Goal: Use online tool/utility: Utilize a website feature to perform a specific function

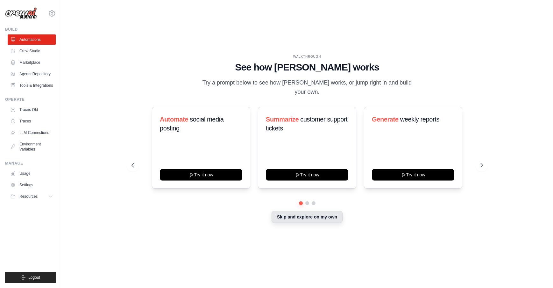
click at [294, 214] on button "Skip and explore on my own" at bounding box center [307, 217] width 71 height 12
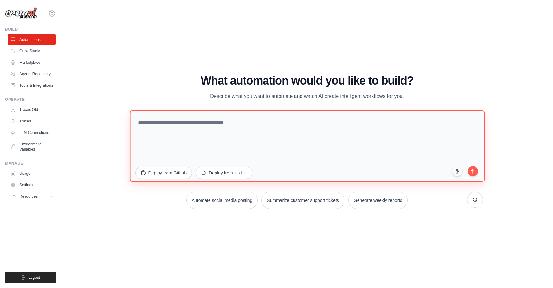
click at [177, 129] on textarea at bounding box center [307, 145] width 355 height 71
click at [231, 132] on textarea "**********" at bounding box center [307, 145] width 355 height 71
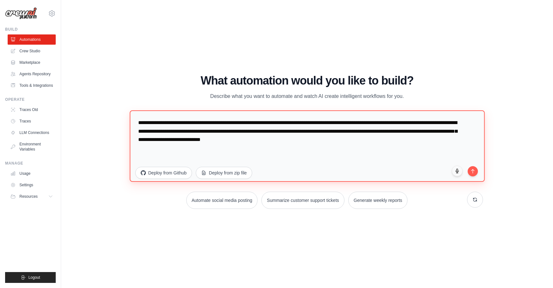
click at [201, 140] on textarea "**********" at bounding box center [307, 145] width 355 height 71
click at [199, 139] on textarea "**********" at bounding box center [307, 145] width 355 height 71
click at [200, 139] on textarea "**********" at bounding box center [307, 145] width 355 height 71
click at [364, 139] on textarea "**********" at bounding box center [307, 145] width 355 height 71
type textarea "**********"
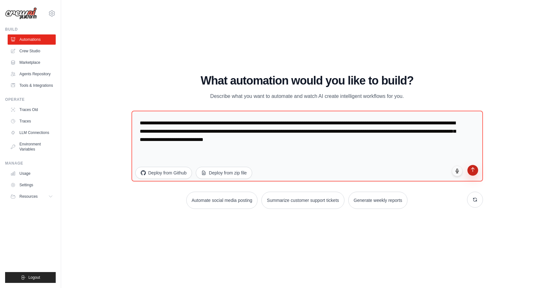
click at [473, 171] on icon "submit" at bounding box center [472, 169] width 5 height 5
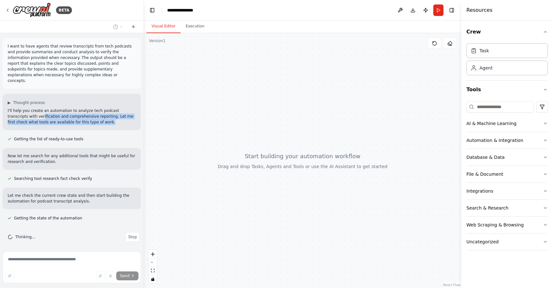
drag, startPoint x: 90, startPoint y: 113, endPoint x: 22, endPoint y: 109, distance: 68.7
click at [22, 109] on p "I'll help you create an automation to analyze tech podcast transcripts with ver…" at bounding box center [72, 116] width 128 height 17
click at [23, 109] on p "I'll help you create an automation to analyze tech podcast transcripts with ver…" at bounding box center [72, 116] width 128 height 17
drag, startPoint x: 41, startPoint y: 109, endPoint x: 103, endPoint y: 122, distance: 63.8
click at [103, 122] on div "▶ Thought process I'll help you create an automation to analyze tech podcast tr…" at bounding box center [72, 112] width 139 height 36
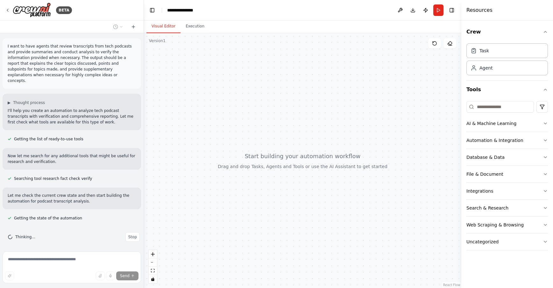
click at [81, 119] on div "I want to have agents that review transcripts from tech podcasts and provide su…" at bounding box center [72, 140] width 144 height 215
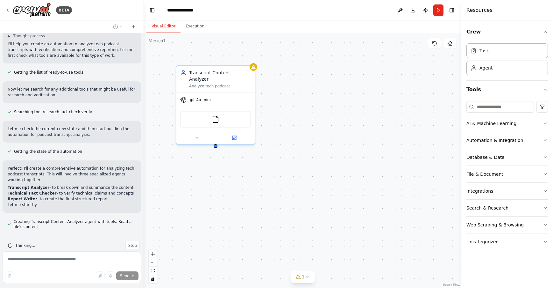
scroll to position [72, 0]
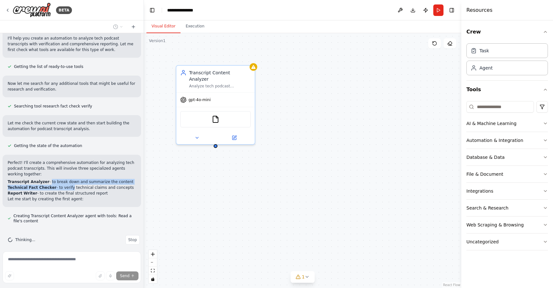
drag, startPoint x: 47, startPoint y: 175, endPoint x: 69, endPoint y: 184, distance: 23.7
click at [69, 184] on ol "Transcript Analyzer - to break down and summarize the content Technical Fact Ch…" at bounding box center [72, 187] width 128 height 17
click at [69, 190] on li "Report Writer - to create the final structured report" at bounding box center [72, 193] width 128 height 6
drag, startPoint x: 85, startPoint y: 183, endPoint x: 44, endPoint y: 171, distance: 42.8
click at [44, 171] on div "Perfect! I'll create a comprehensive automation for analyzing tech podcast tran…" at bounding box center [72, 181] width 128 height 42
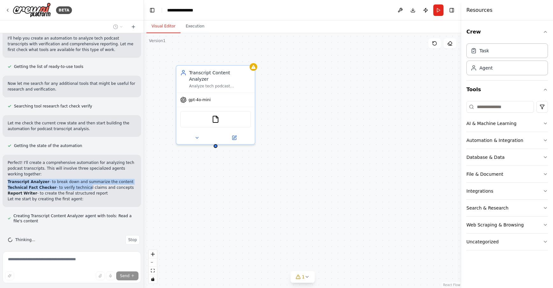
click at [53, 184] on li "Technical Fact Checker - to verify technical claims and concepts" at bounding box center [72, 187] width 128 height 6
drag, startPoint x: 66, startPoint y: 183, endPoint x: 101, endPoint y: 189, distance: 35.3
click at [101, 189] on ol "Transcript Analyzer - to break down and summarize the content Technical Fact Ch…" at bounding box center [72, 187] width 128 height 17
click at [99, 190] on li "Report Writer - to create the final structured report" at bounding box center [72, 193] width 128 height 6
drag, startPoint x: 91, startPoint y: 192, endPoint x: 30, endPoint y: 168, distance: 65.5
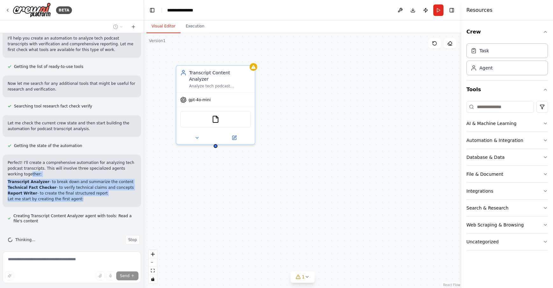
click at [29, 168] on div "Perfect! I'll create a comprehensive automation for analyzing tech podcast tran…" at bounding box center [72, 181] width 128 height 42
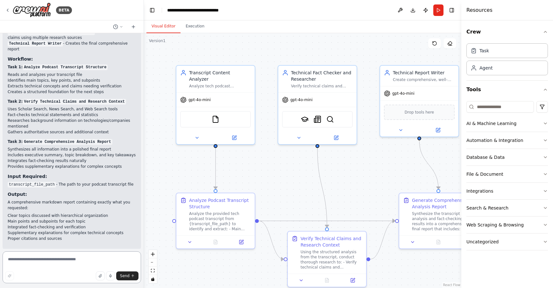
scroll to position [587, 0]
click at [19, 260] on textarea at bounding box center [72, 267] width 139 height 32
type textarea "**********"
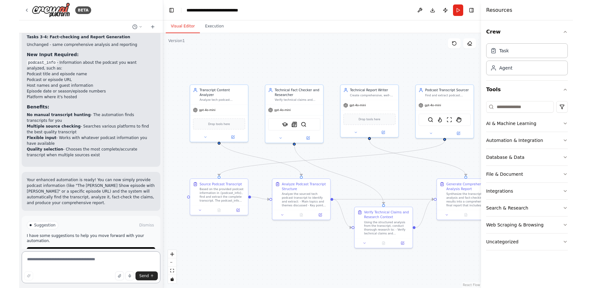
scroll to position [1392, 0]
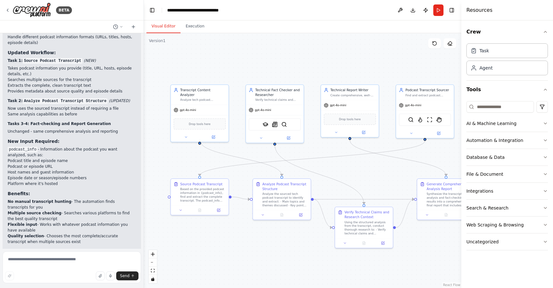
click at [440, 13] on button "Run" at bounding box center [439, 9] width 10 height 11
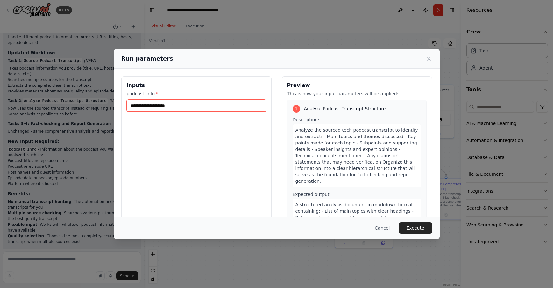
click at [159, 106] on input "podcast_info *" at bounding box center [197, 105] width 140 height 12
type input "**********"
click at [418, 225] on button "Execute" at bounding box center [415, 227] width 33 height 11
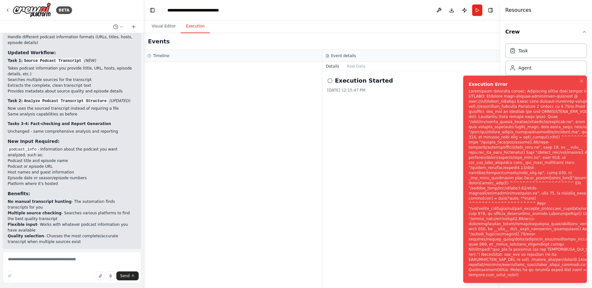
click at [521, 146] on div "Notifications (F8)" at bounding box center [533, 183] width 131 height 189
click at [156, 26] on button "Visual Editor" at bounding box center [164, 26] width 34 height 13
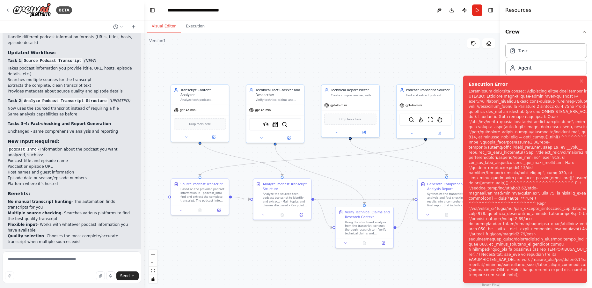
click at [530, 150] on div "Notifications (F8)" at bounding box center [533, 183] width 131 height 189
click at [295, 236] on div ".deletable-edge-delete-btn { width: 20px; height: 20px; border: 0px solid #ffff…" at bounding box center [322, 160] width 356 height 255
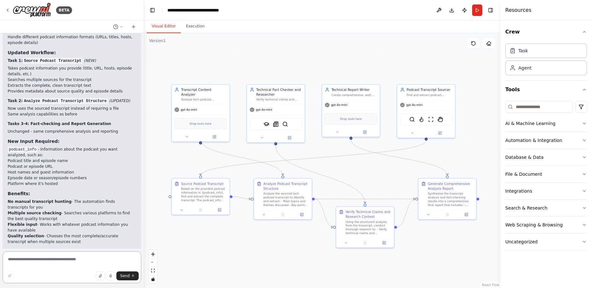
click at [28, 260] on textarea at bounding box center [72, 267] width 139 height 32
click at [141, 224] on div "BETA I want to have agents that review transcripts from tech podcasts and provi…" at bounding box center [296, 144] width 592 height 288
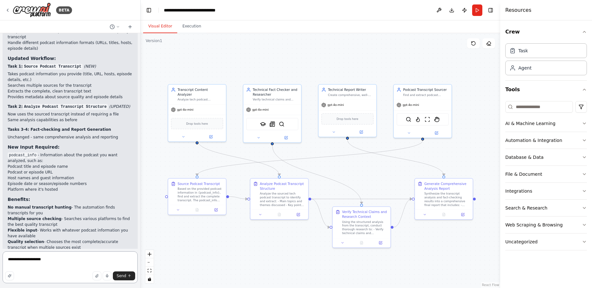
drag, startPoint x: 140, startPoint y: 223, endPoint x: 141, endPoint y: 236, distance: 12.8
click at [141, 236] on div "BETA I want to have agents that review transcripts from tech podcasts and provi…" at bounding box center [296, 144] width 592 height 288
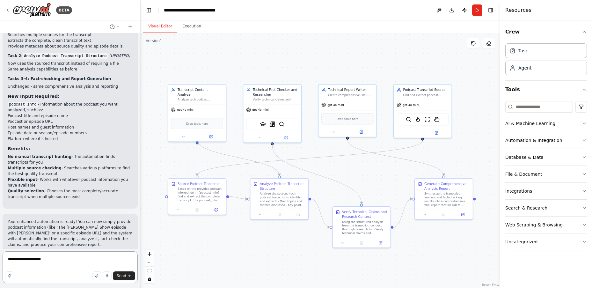
scroll to position [1503, 0]
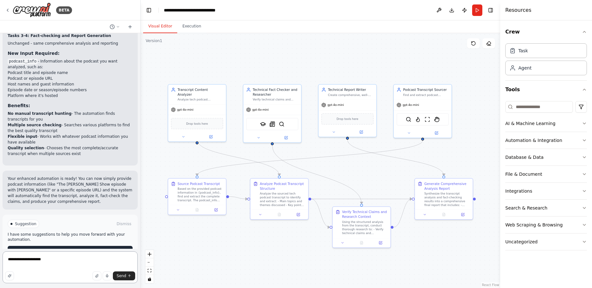
type textarea "**********"
click at [74, 248] on span "Help fix error" at bounding box center [73, 250] width 25 height 5
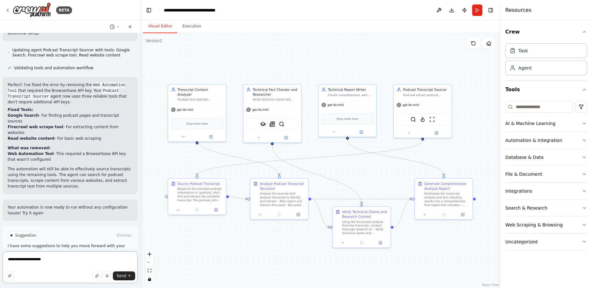
scroll to position [1730, 0]
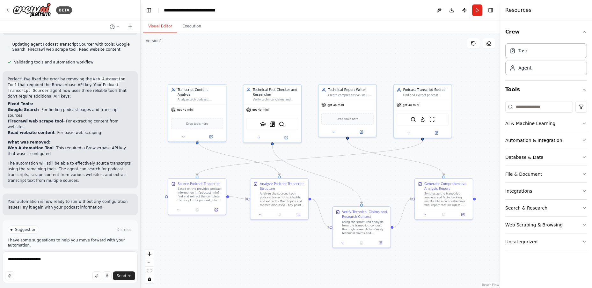
click at [54, 251] on button "Run Automation" at bounding box center [70, 256] width 125 height 10
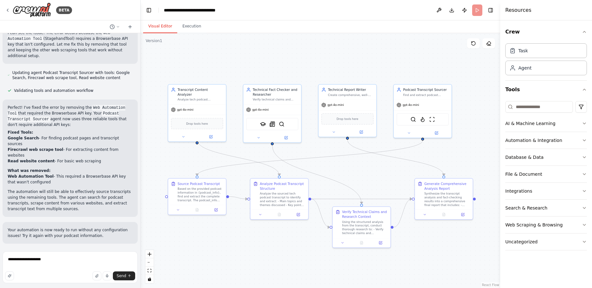
scroll to position [1678, 0]
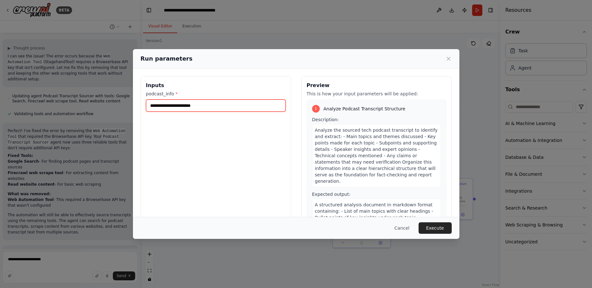
click at [168, 107] on input "**********" at bounding box center [216, 105] width 140 height 12
type input "**********"
click at [432, 229] on button "Execute" at bounding box center [434, 227] width 33 height 11
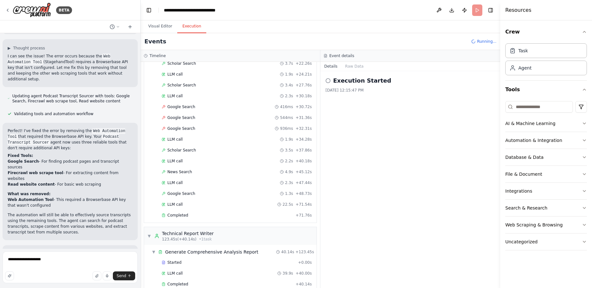
scroll to position [1730, 0]
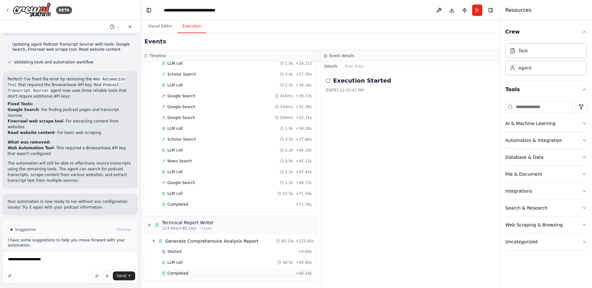
click at [213, 274] on div "Completed" at bounding box center [227, 273] width 131 height 5
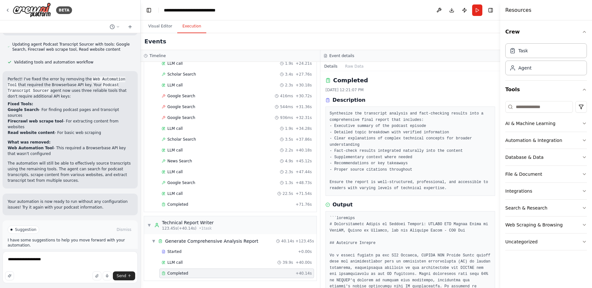
scroll to position [0, 0]
click at [357, 126] on pre "Synthesize the transcript analysis and fact-checking results into a comprehensi…" at bounding box center [409, 151] width 161 height 81
drag, startPoint x: 362, startPoint y: 124, endPoint x: 394, endPoint y: 144, distance: 37.5
click at [393, 143] on pre "Synthesize the transcript analysis and fact-checking results into a comprehensi…" at bounding box center [409, 151] width 161 height 81
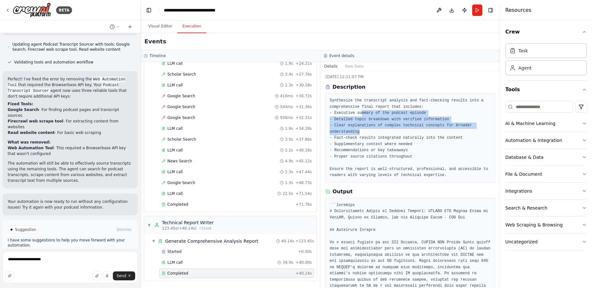
scroll to position [55, 0]
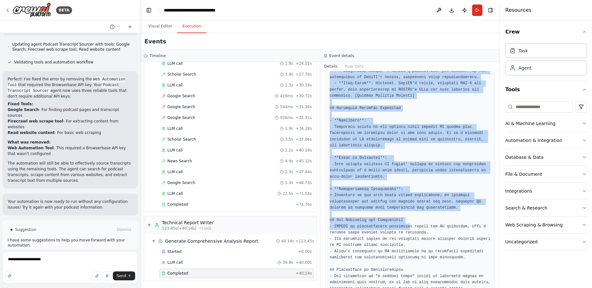
scroll to position [743, 0]
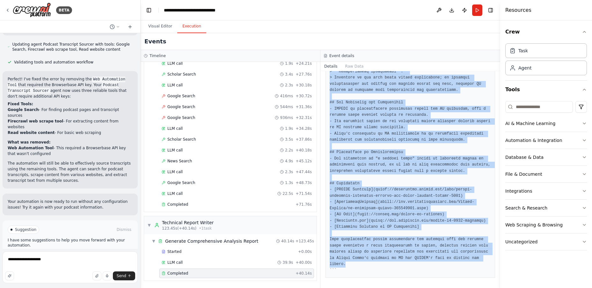
drag, startPoint x: 334, startPoint y: 187, endPoint x: 414, endPoint y: 264, distance: 111.3
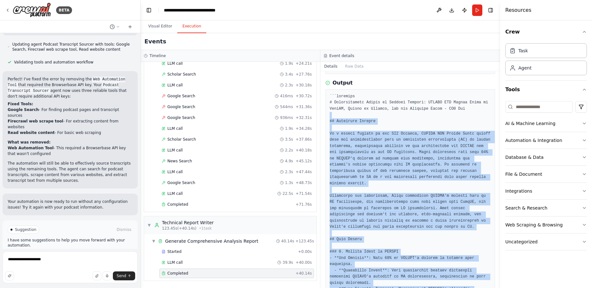
scroll to position [0, 0]
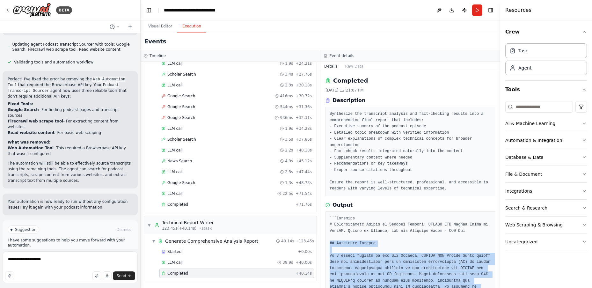
drag, startPoint x: 397, startPoint y: 266, endPoint x: 329, endPoint y: 244, distance: 71.8
copy pre "## Executive Summary In a recent episode of the BG2 Podcast, NVIDIA CEO [PERSON…"
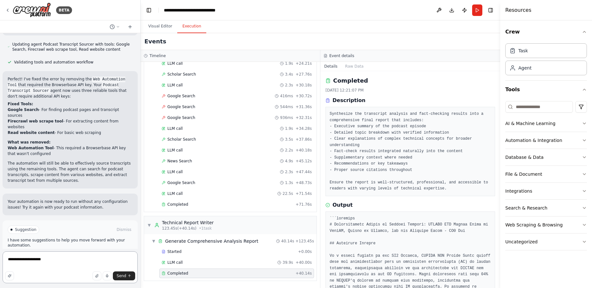
click at [73, 258] on textarea "**********" at bounding box center [70, 267] width 135 height 32
type textarea "**********"
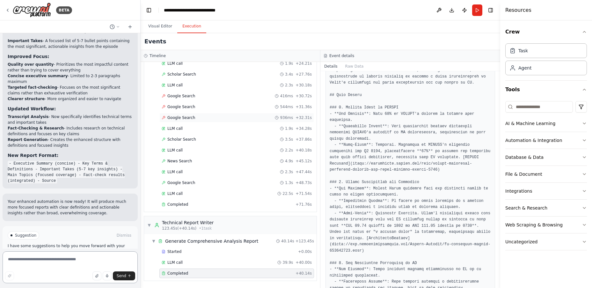
scroll to position [2199, 0]
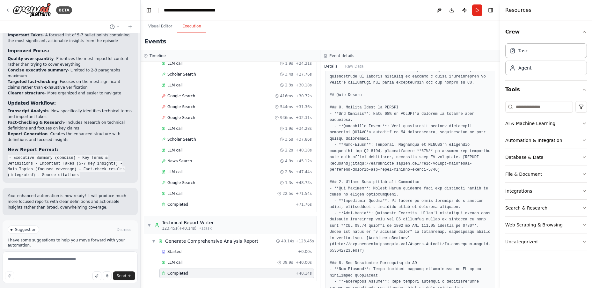
click at [58, 254] on span "Run Automation" at bounding box center [73, 256] width 31 height 5
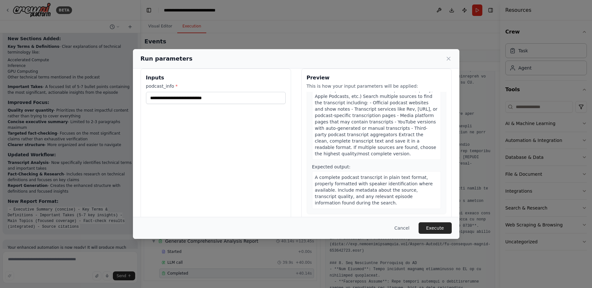
scroll to position [18, 0]
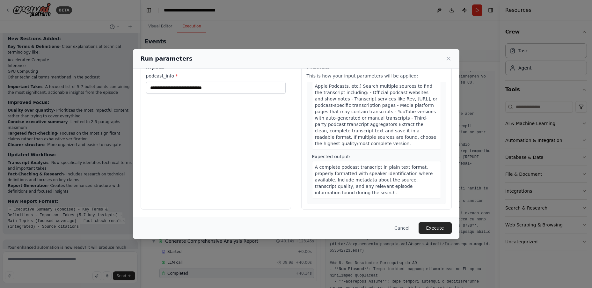
click at [431, 228] on button "Execute" at bounding box center [434, 227] width 33 height 11
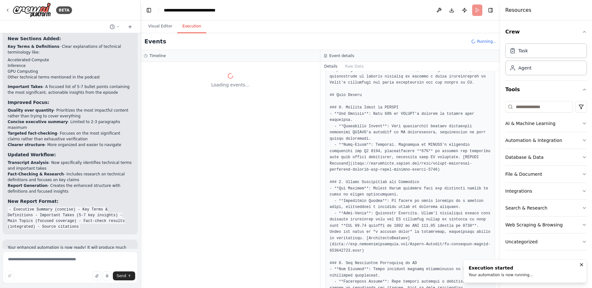
scroll to position [0, 0]
